Goal: Book appointment/travel/reservation

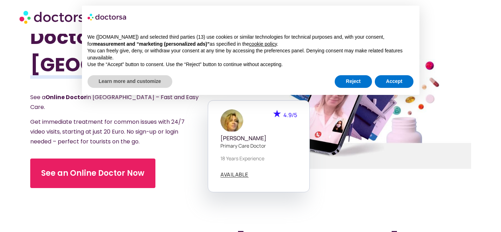
scroll to position [44, 0]
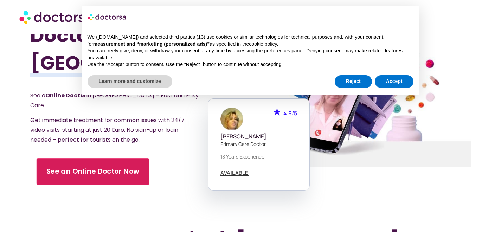
click at [113, 167] on span "See an Online Doctor Now" at bounding box center [92, 172] width 93 height 10
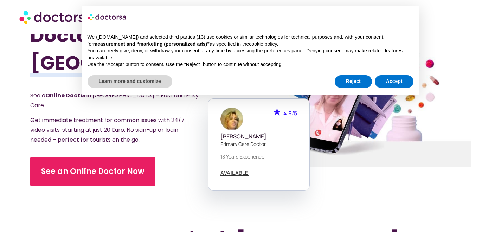
click at [198, 207] on div "Instant Online Doctors in [GEOGRAPHIC_DATA] See a Online Doctor in [GEOGRAPHIC_…" at bounding box center [140, 106] width 221 height 232
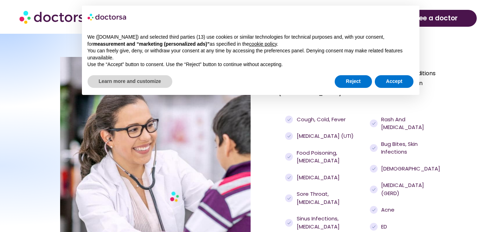
scroll to position [467, 0]
click at [353, 80] on button "Reject" at bounding box center [353, 81] width 37 height 13
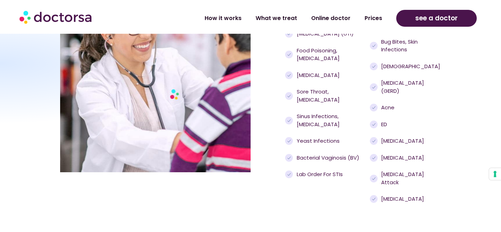
scroll to position [570, 0]
click at [334, 170] on span "Lab order for STIs" at bounding box center [319, 174] width 48 height 8
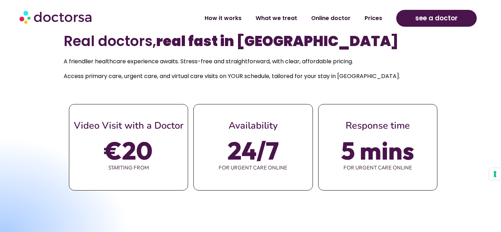
scroll to position [241, 0]
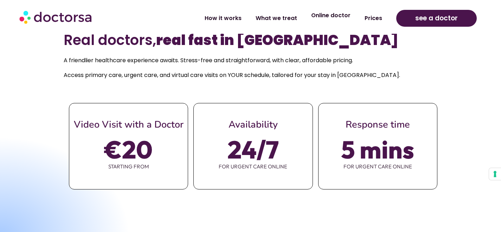
click at [336, 16] on link "Online doctor" at bounding box center [330, 15] width 53 height 16
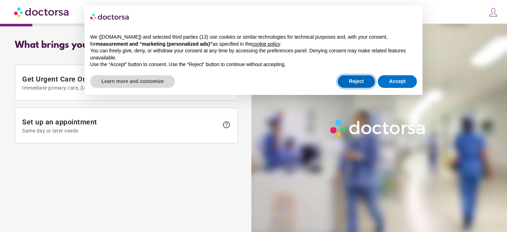
click at [348, 80] on button "Reject" at bounding box center [355, 81] width 37 height 13
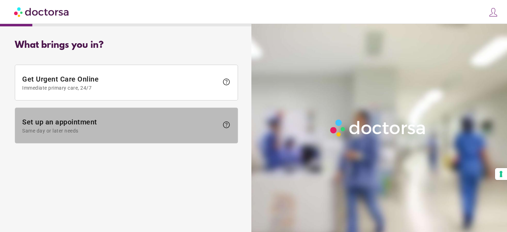
click at [101, 122] on span "Set up an appointment Same day or later needs" at bounding box center [120, 126] width 196 height 16
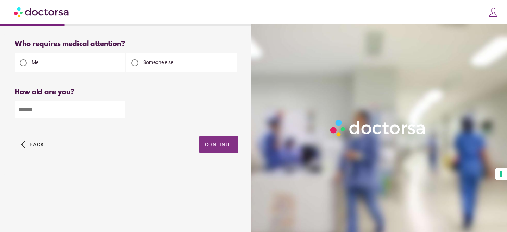
click at [220, 147] on span "Continue" at bounding box center [218, 145] width 27 height 6
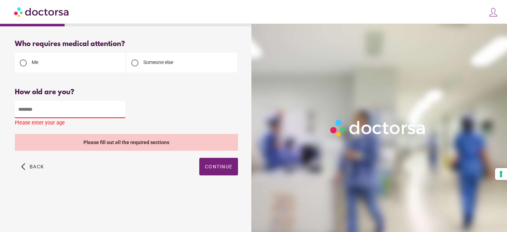
click at [63, 109] on input "number" at bounding box center [70, 109] width 110 height 17
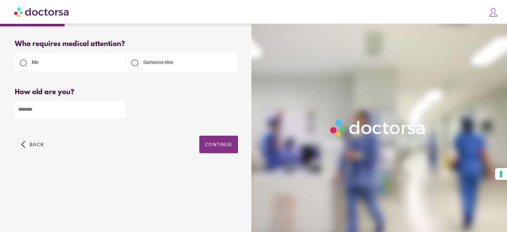
type input "**"
click at [213, 145] on span "Continue" at bounding box center [218, 145] width 27 height 6
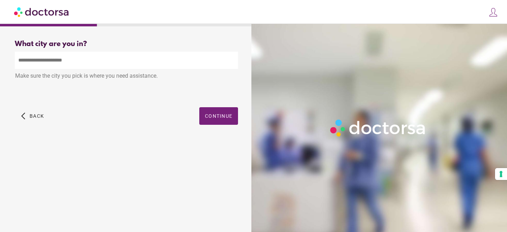
click at [178, 60] on input "text" at bounding box center [126, 60] width 223 height 17
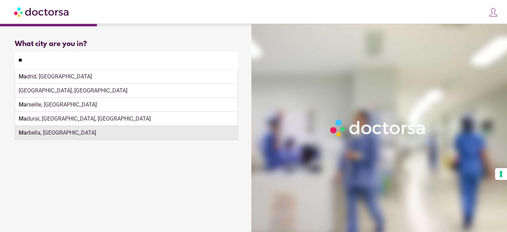
click at [93, 137] on div "Ma rbella, Spain" at bounding box center [126, 133] width 222 height 14
type input "**********"
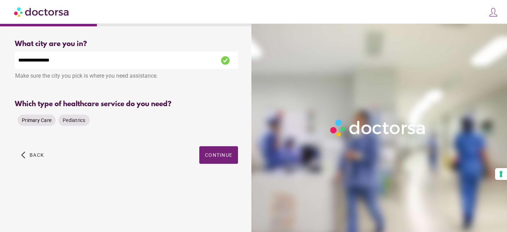
click at [34, 121] on span "Primary Care" at bounding box center [37, 121] width 30 height 6
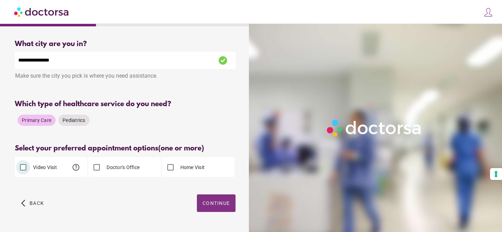
click at [218, 203] on span "Continue" at bounding box center [216, 204] width 27 height 6
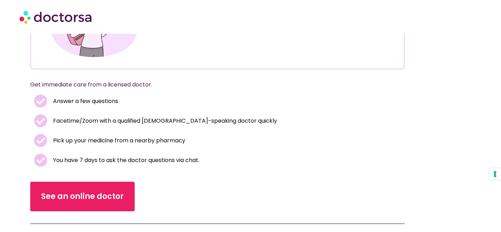
scroll to position [123, 0]
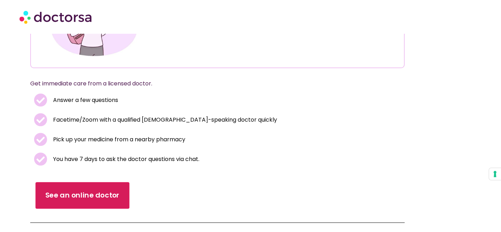
click at [112, 197] on span "See an online doctor" at bounding box center [82, 195] width 75 height 10
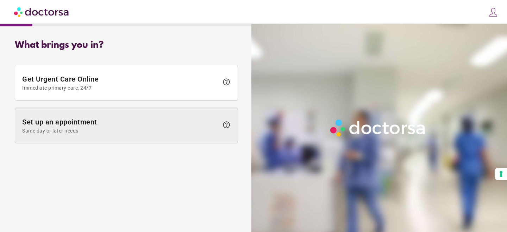
click at [182, 128] on span "Same day or later needs" at bounding box center [120, 131] width 196 height 6
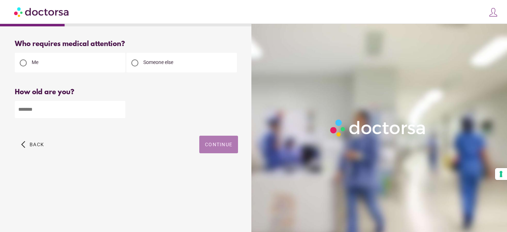
click at [219, 145] on span "Continue" at bounding box center [218, 145] width 27 height 6
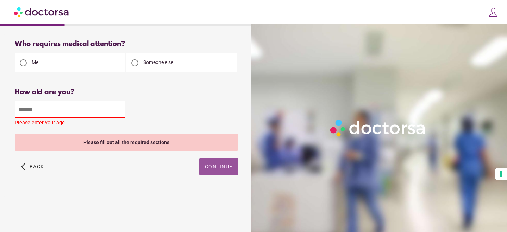
click at [109, 107] on input "number" at bounding box center [70, 109] width 110 height 17
type input "*"
click at [118, 112] on input "*" at bounding box center [70, 109] width 110 height 17
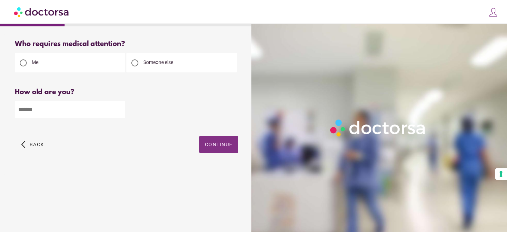
type input "**"
click at [212, 142] on span "button" at bounding box center [218, 145] width 39 height 18
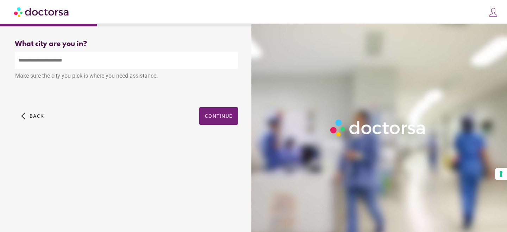
click at [188, 58] on input "text" at bounding box center [126, 60] width 223 height 17
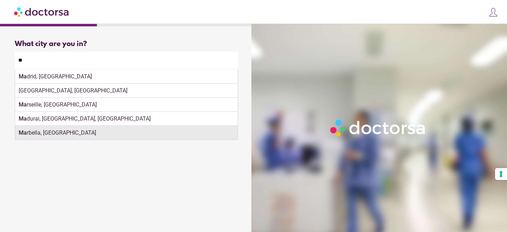
click at [76, 134] on div "Ma rbella, Spain" at bounding box center [126, 133] width 222 height 14
type input "**********"
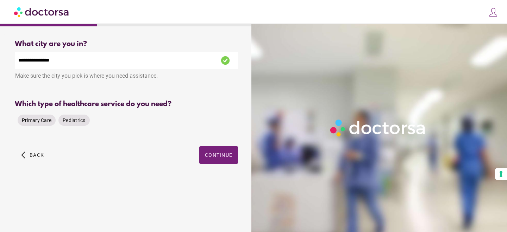
click at [37, 121] on span "Primary Care" at bounding box center [37, 121] width 30 height 6
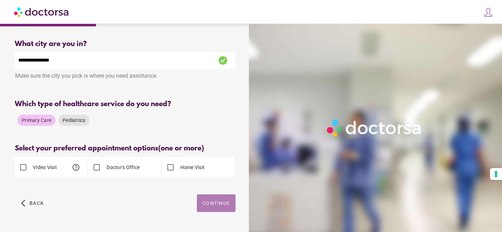
click at [210, 205] on span "Continue" at bounding box center [216, 204] width 27 height 6
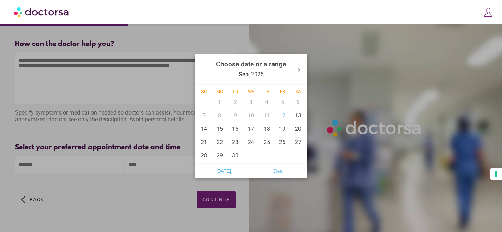
click at [102, 162] on body "**********" at bounding box center [251, 124] width 502 height 248
click at [284, 113] on div "12" at bounding box center [283, 115] width 16 height 13
type input "******"
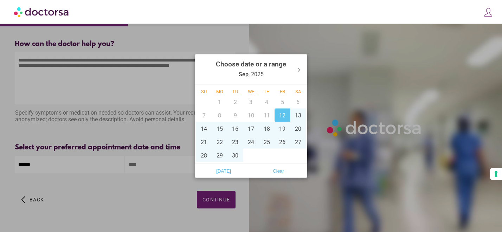
click at [180, 163] on div at bounding box center [251, 116] width 502 height 232
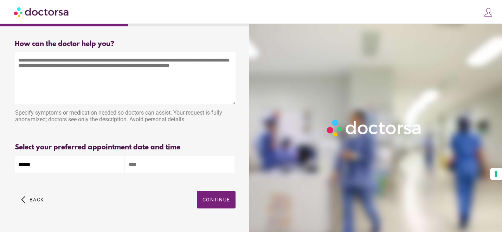
click at [173, 162] on input "text" at bounding box center [179, 164] width 109 height 17
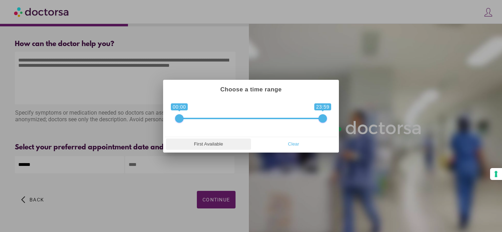
click at [204, 144] on span "First Available" at bounding box center [208, 144] width 81 height 11
type input "**********"
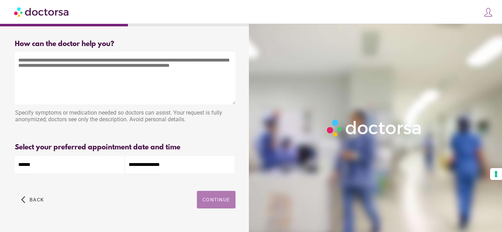
click at [212, 202] on span "Continue" at bounding box center [216, 200] width 27 height 6
